Goal: Information Seeking & Learning: Check status

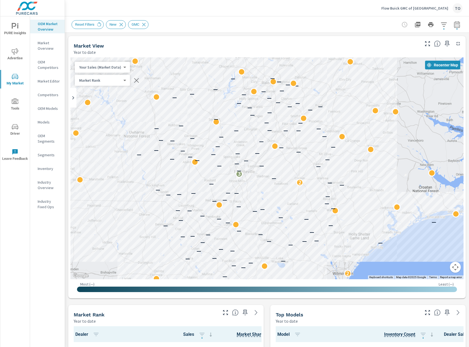
scroll to position [0, 0]
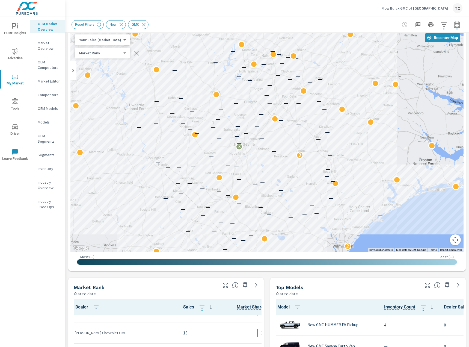
click at [272, 13] on div "Flow Buick GMC of [GEOGRAPHIC_DATA] TO" at bounding box center [267, 8] width 391 height 16
click at [430, 9] on p "Flow Buick GMC of [GEOGRAPHIC_DATA]" at bounding box center [415, 8] width 67 height 5
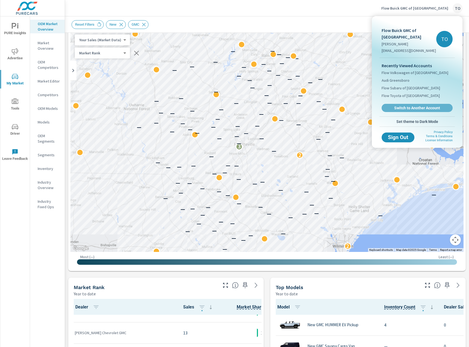
click at [407, 108] on span "Switch to Another Account" at bounding box center [417, 107] width 65 height 5
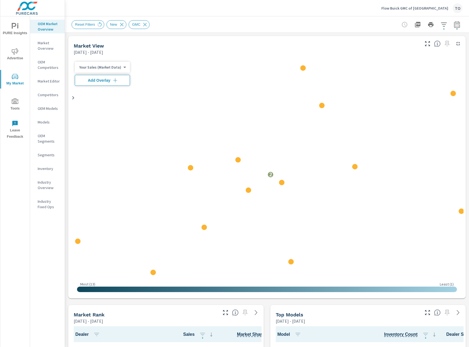
scroll to position [0, 0]
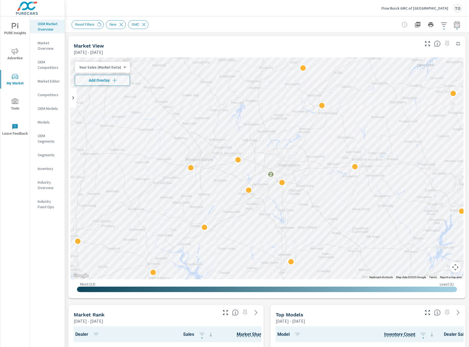
click at [186, 25] on div "Reset Filters New GMC" at bounding box center [229, 24] width 315 height 9
click at [13, 60] on span "Advertise" at bounding box center [15, 54] width 26 height 13
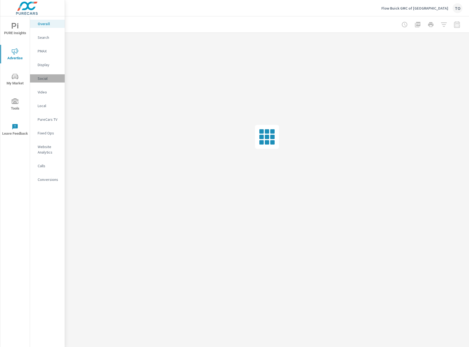
click at [51, 81] on p "Social" at bounding box center [49, 78] width 23 height 5
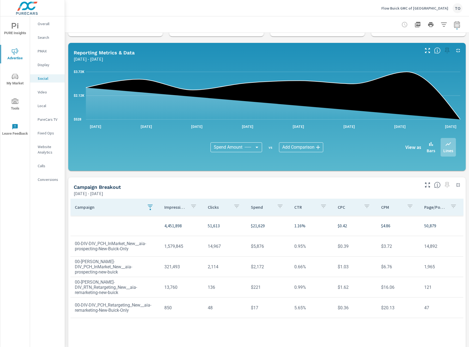
scroll to position [48, 0]
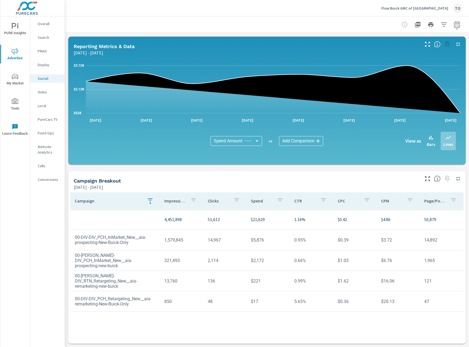
click at [157, 318] on div "Campaign Impressions Clicks Spend CTR CPC CPM Page/Post Action 4,451,898 51,613…" at bounding box center [268, 262] width 394 height 141
click at [151, 198] on icon "button" at bounding box center [150, 199] width 5 height 3
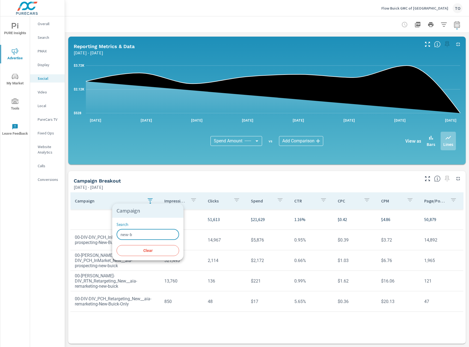
click at [137, 235] on input "new-b" at bounding box center [148, 234] width 63 height 11
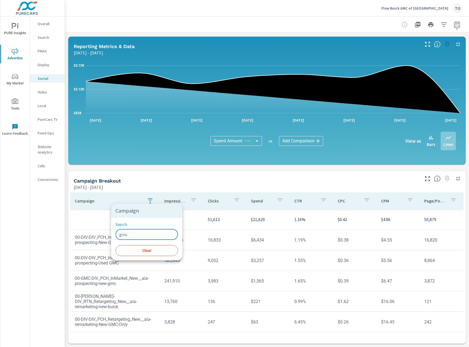
type input "gmc"
click at [154, 330] on div at bounding box center [234, 173] width 469 height 347
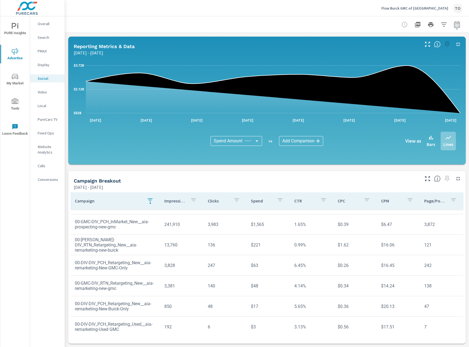
scroll to position [61, 0]
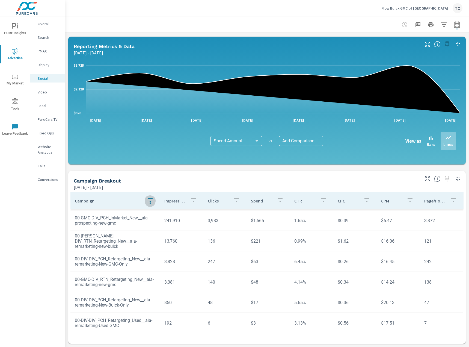
click at [147, 200] on div "button" at bounding box center [150, 201] width 7 height 8
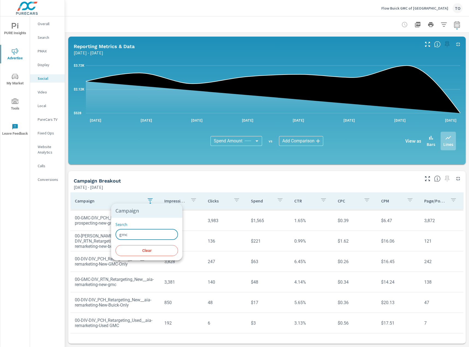
click at [134, 235] on input "gmc" at bounding box center [147, 234] width 63 height 11
click at [134, 234] on input "gmc" at bounding box center [147, 234] width 63 height 11
type input "GMC"
click at [110, 294] on div at bounding box center [234, 173] width 469 height 347
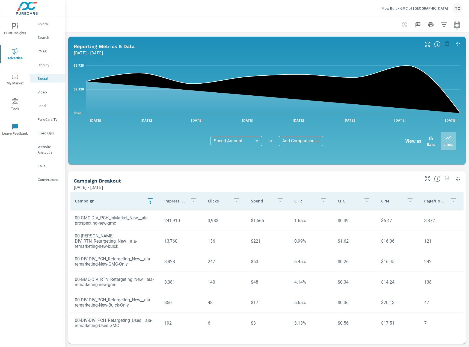
scroll to position [8, 0]
click at [151, 198] on icon "button" at bounding box center [150, 200] width 7 height 7
click at [139, 250] on span "Clear" at bounding box center [147, 250] width 56 height 5
click at [108, 277] on td "00-GMC-DIV_PCH_InMarket_New__aia-prospecting-new-gmc" at bounding box center [116, 281] width 90 height 19
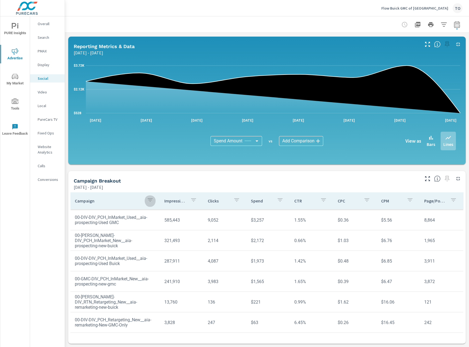
click at [149, 197] on icon "button" at bounding box center [150, 200] width 7 height 7
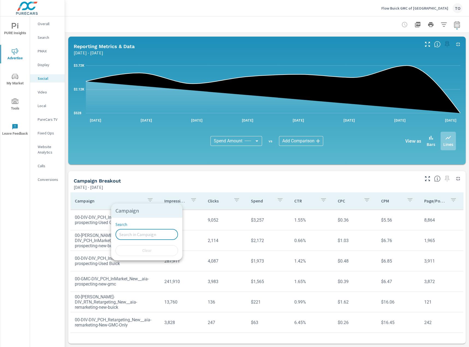
click at [150, 237] on input "Search" at bounding box center [147, 234] width 63 height 11
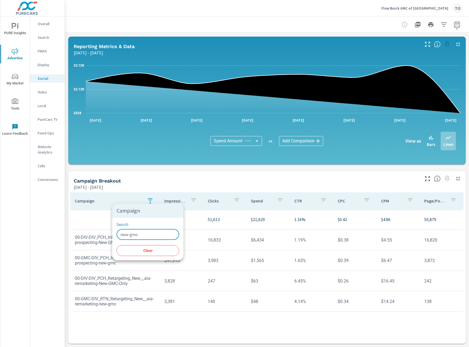
type input "new-gmc"
click at [145, 315] on div at bounding box center [234, 173] width 469 height 347
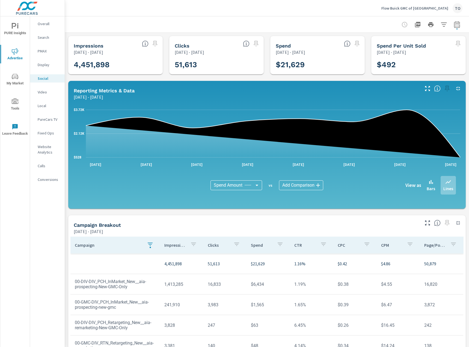
scroll to position [48, 0]
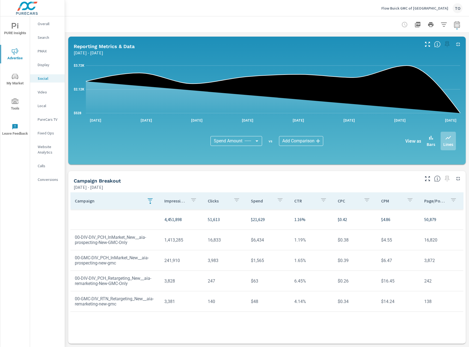
click at [456, 22] on icon "button" at bounding box center [457, 24] width 6 height 7
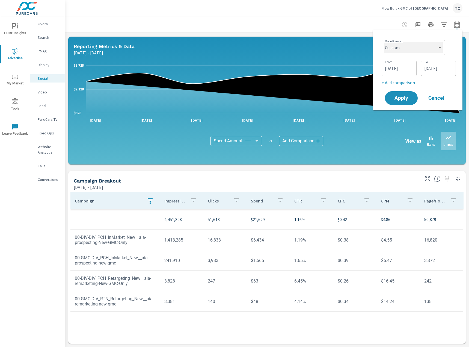
click at [418, 42] on select "Custom Yesterday Last week Last 7 days Last 14 days Last 30 days Last 45 days L…" at bounding box center [413, 47] width 59 height 11
click at [384, 42] on select "Custom Yesterday Last week Last 7 days Last 14 days Last 30 days Last 45 days L…" at bounding box center [413, 47] width 59 height 11
select select "Month to date"
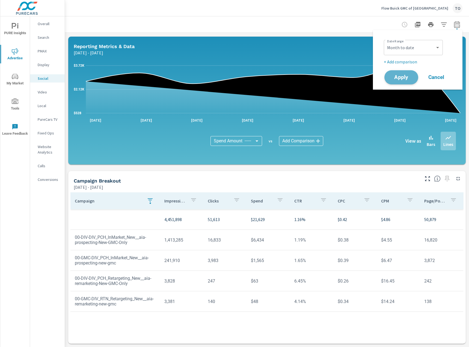
click at [396, 79] on span "Apply" at bounding box center [402, 77] width 22 height 5
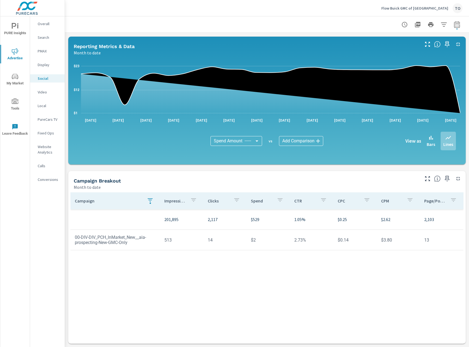
scroll to position [48, 0]
click at [148, 197] on icon "button" at bounding box center [150, 200] width 7 height 7
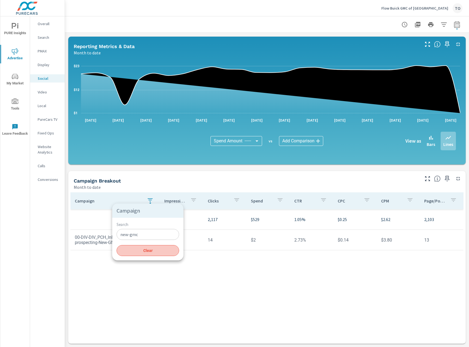
click at [151, 256] on button "Clear" at bounding box center [148, 250] width 63 height 11
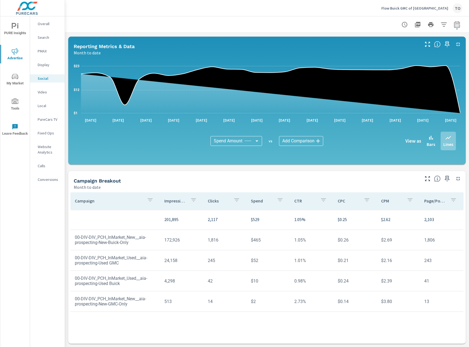
click at [215, 321] on div "Campaign Impressions Clicks Spend CTR CPC CPM Page/Post Action 201,895 2,117 $5…" at bounding box center [268, 262] width 394 height 141
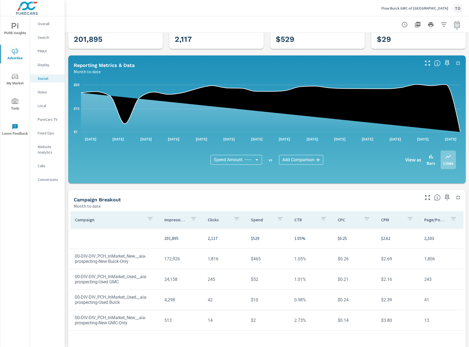
scroll to position [48, 0]
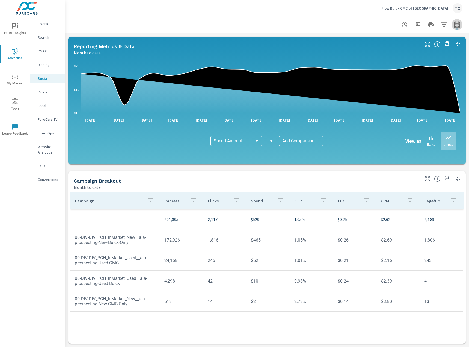
click at [456, 23] on icon "button" at bounding box center [457, 24] width 6 height 7
select select "Month to date"
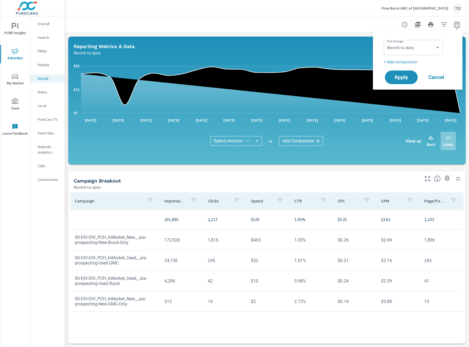
click at [402, 61] on p "+ Add comparison" at bounding box center [419, 61] width 70 height 7
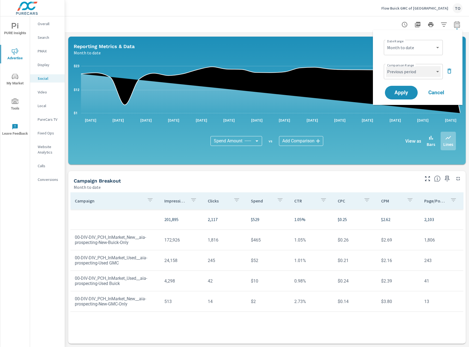
click at [400, 75] on select "Custom Previous period Previous month Previous year" at bounding box center [413, 71] width 55 height 11
click at [386, 66] on select "Custom Previous period Previous month Previous year" at bounding box center [413, 71] width 55 height 11
select select "Previous month"
click at [407, 92] on span "Apply" at bounding box center [402, 92] width 22 height 5
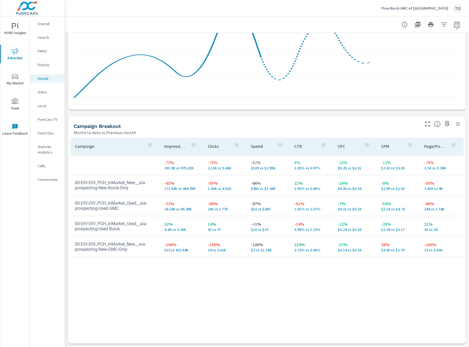
scroll to position [158, 0]
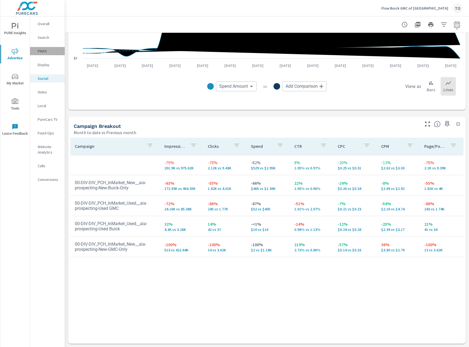
click at [45, 51] on p "PMAX" at bounding box center [49, 50] width 23 height 5
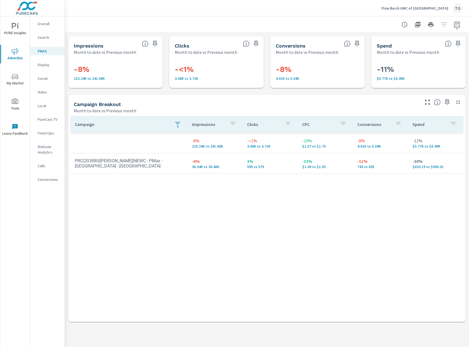
click at [172, 115] on div "Campaign Impressions Clicks CPC Conversions Spend -8% 223.24K vs 241.68K -<1% 3…" at bounding box center [267, 218] width 398 height 208
click at [175, 122] on icon "button" at bounding box center [178, 123] width 7 height 7
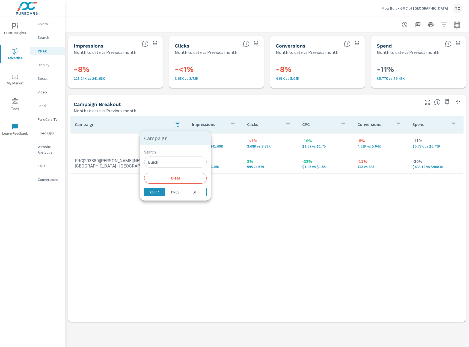
click at [174, 178] on span "Clear" at bounding box center [176, 178] width 56 height 5
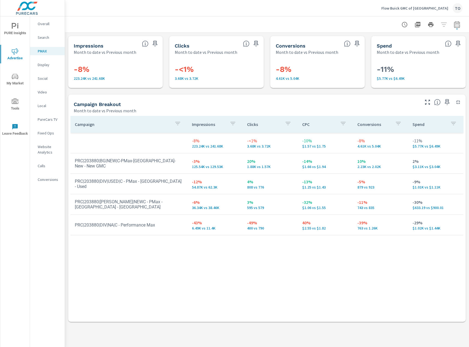
click at [171, 258] on div "Campaign Impressions Clicks CPC Conversions Spend -8% 223.24K vs 241.68K -<1% 3…" at bounding box center [268, 214] width 394 height 196
click at [49, 34] on div "Search" at bounding box center [47, 37] width 35 height 8
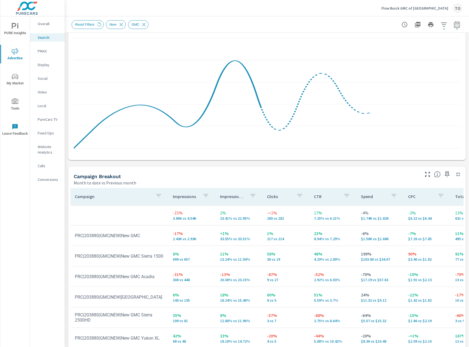
scroll to position [109, 0]
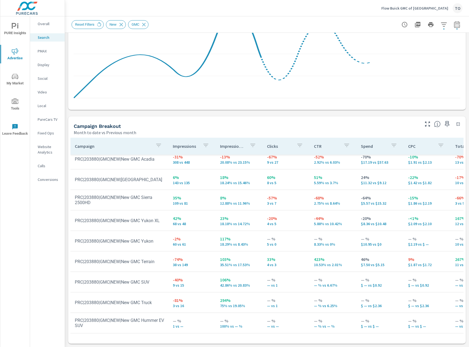
scroll to position [158, 0]
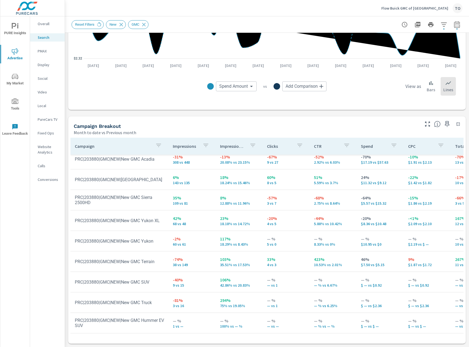
scroll to position [47, 0]
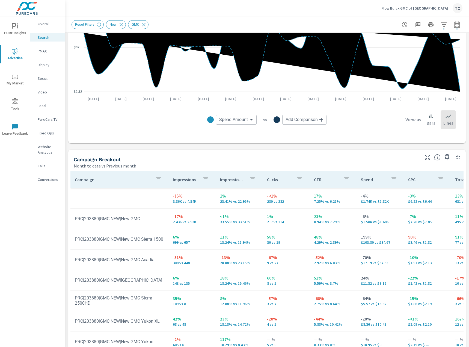
scroll to position [76, 0]
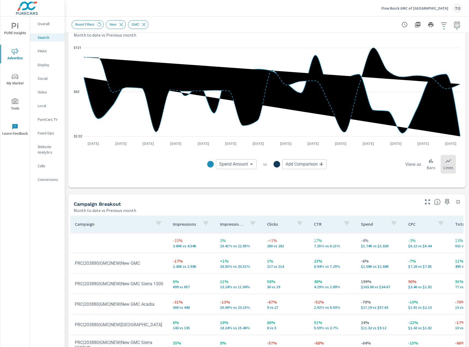
click at [444, 20] on button "button" at bounding box center [444, 24] width 11 height 11
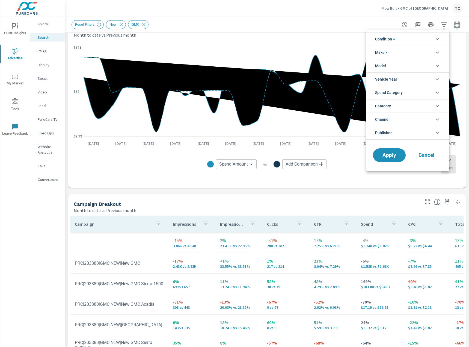
click at [410, 54] on li "Make" at bounding box center [408, 52] width 83 height 13
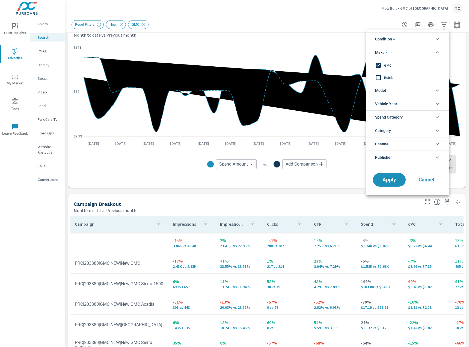
click at [410, 54] on li "Make" at bounding box center [408, 52] width 83 height 13
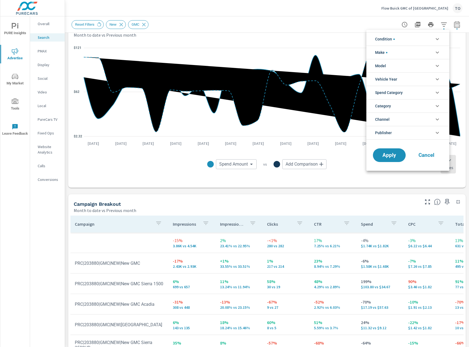
click at [411, 43] on li "Condition" at bounding box center [408, 38] width 83 height 13
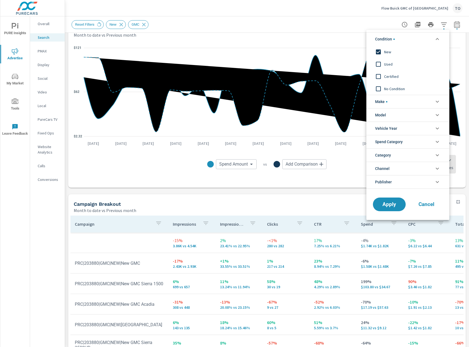
click at [411, 43] on li "Condition" at bounding box center [408, 38] width 83 height 13
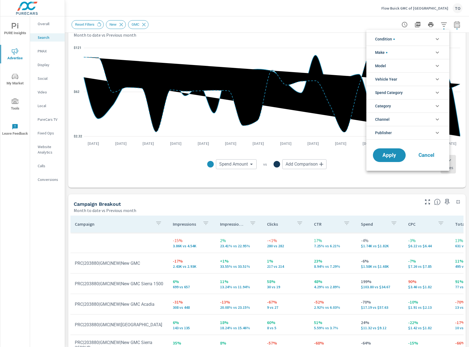
click at [328, 30] on div at bounding box center [234, 173] width 469 height 347
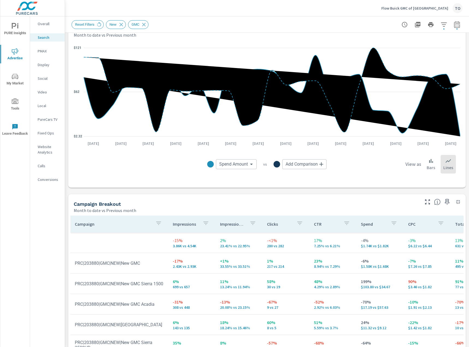
scroll to position [55, 0]
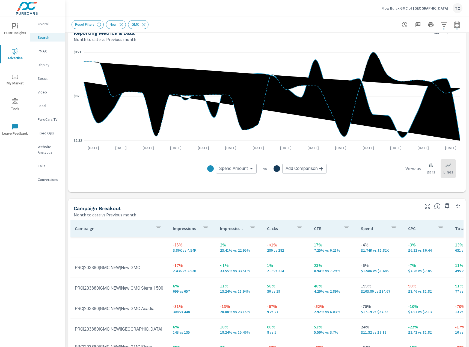
scroll to position [82, 0]
